Goal: Navigation & Orientation: Go to known website

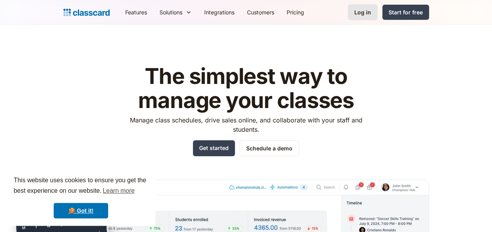
click at [371, 9] on div "Log in" at bounding box center [362, 12] width 17 height 8
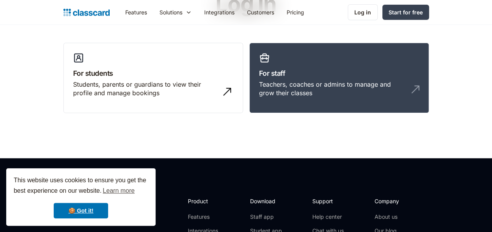
scroll to position [63, 0]
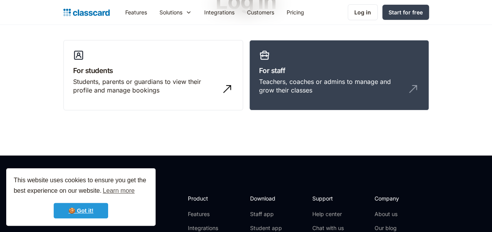
click at [85, 210] on link "🍪 Got it!" at bounding box center [81, 211] width 54 height 16
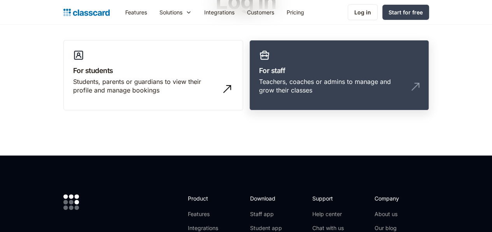
click at [298, 84] on div "Teachers, coaches or admins to manage and grow their classes" at bounding box center [331, 86] width 145 height 18
